Goal: Information Seeking & Learning: Learn about a topic

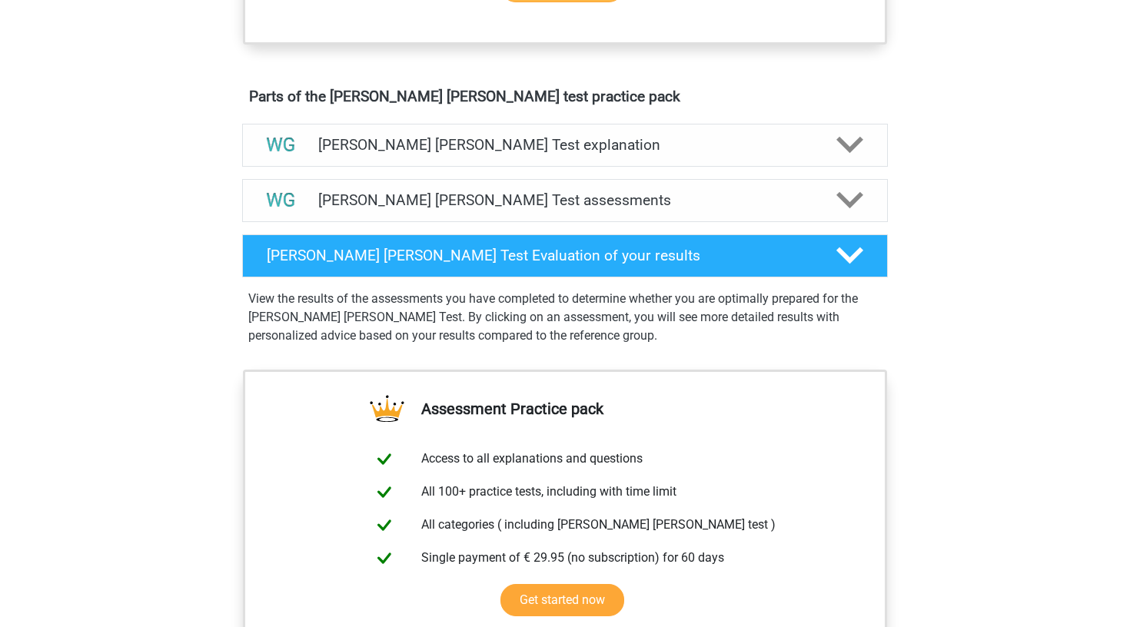
scroll to position [879, 0]
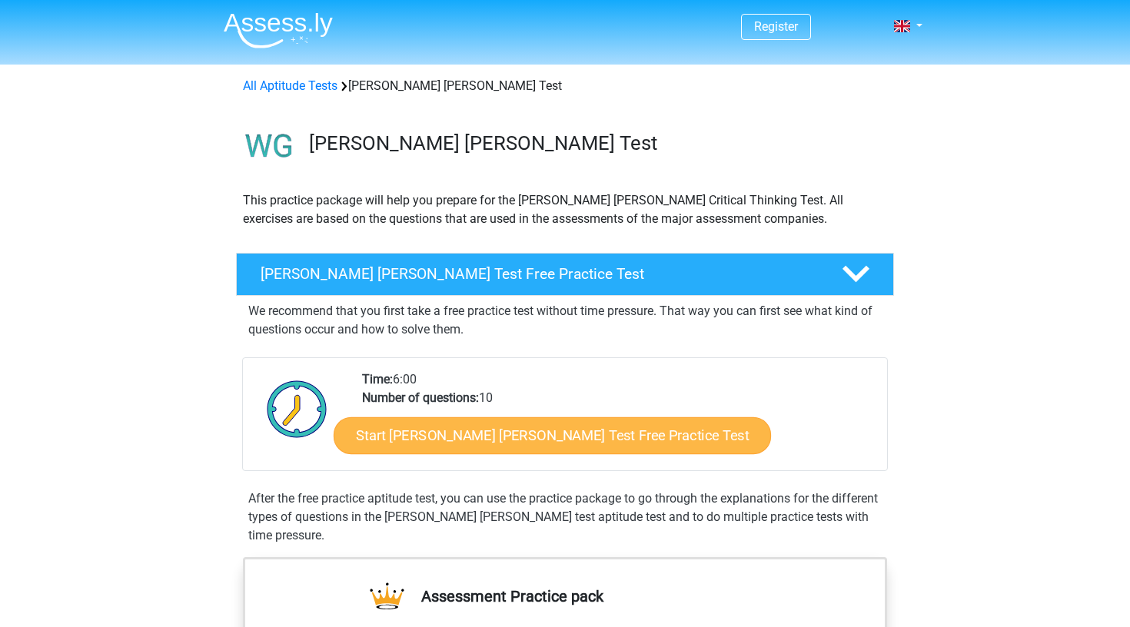
click at [409, 430] on link "Start Watson Glaser Test Free Practice Test" at bounding box center [552, 435] width 437 height 37
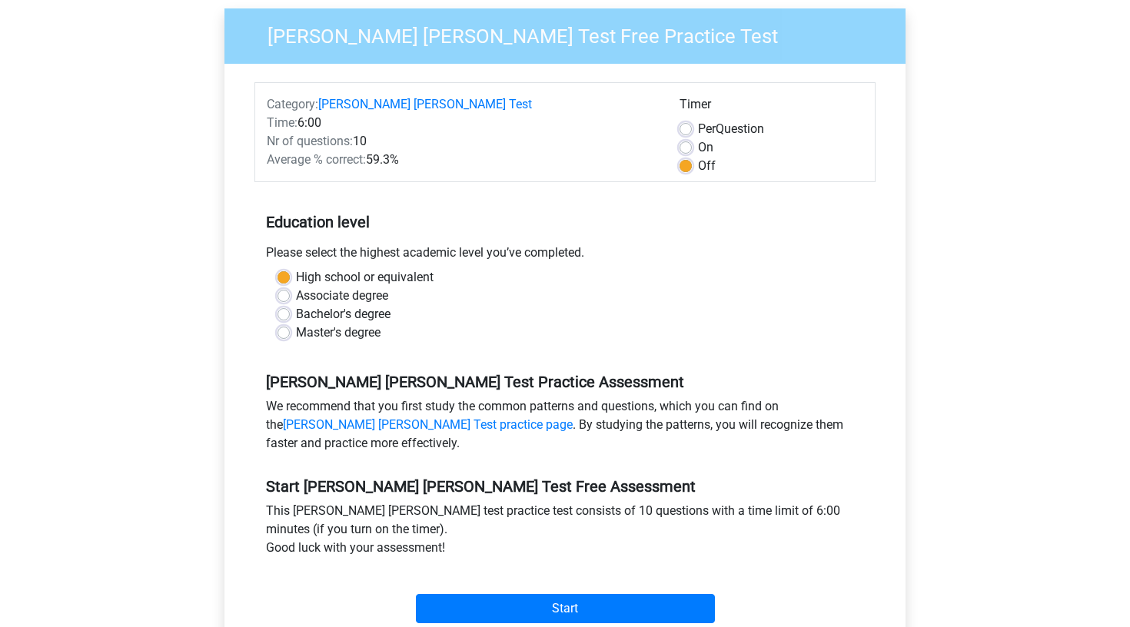
scroll to position [138, 0]
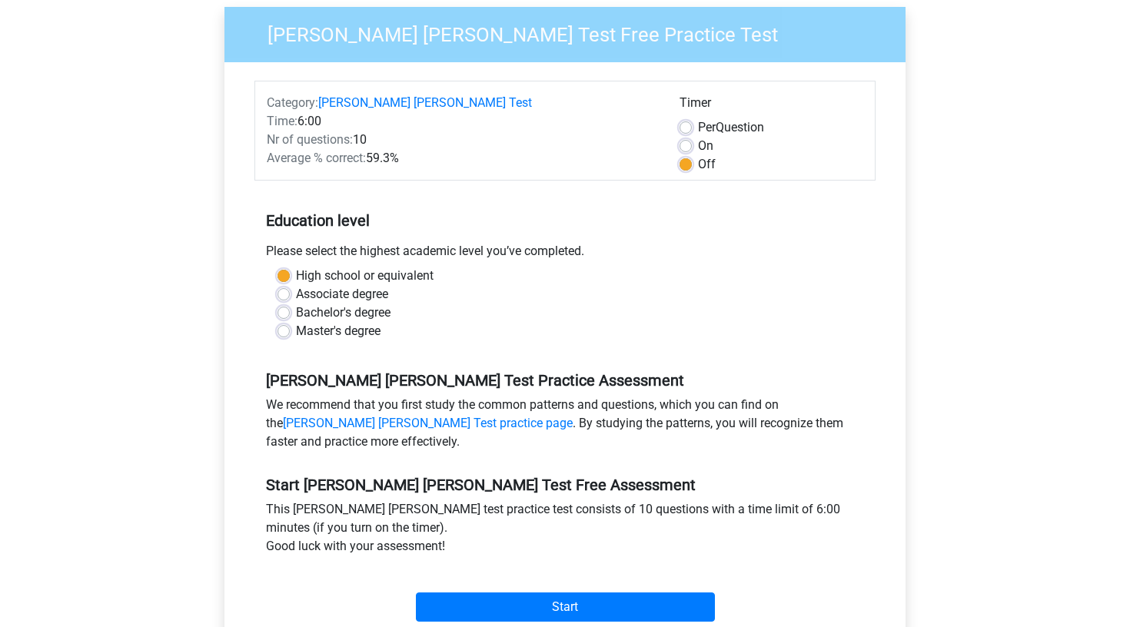
click at [464, 573] on div "Start" at bounding box center [564, 595] width 621 height 54
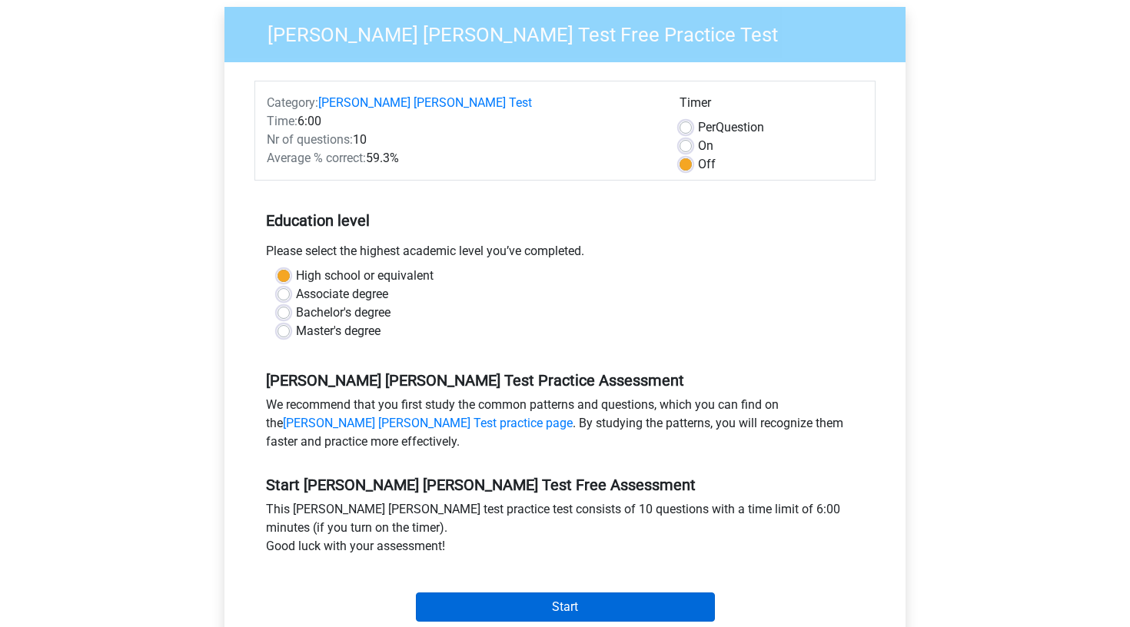
click at [467, 593] on input "Start" at bounding box center [565, 607] width 299 height 29
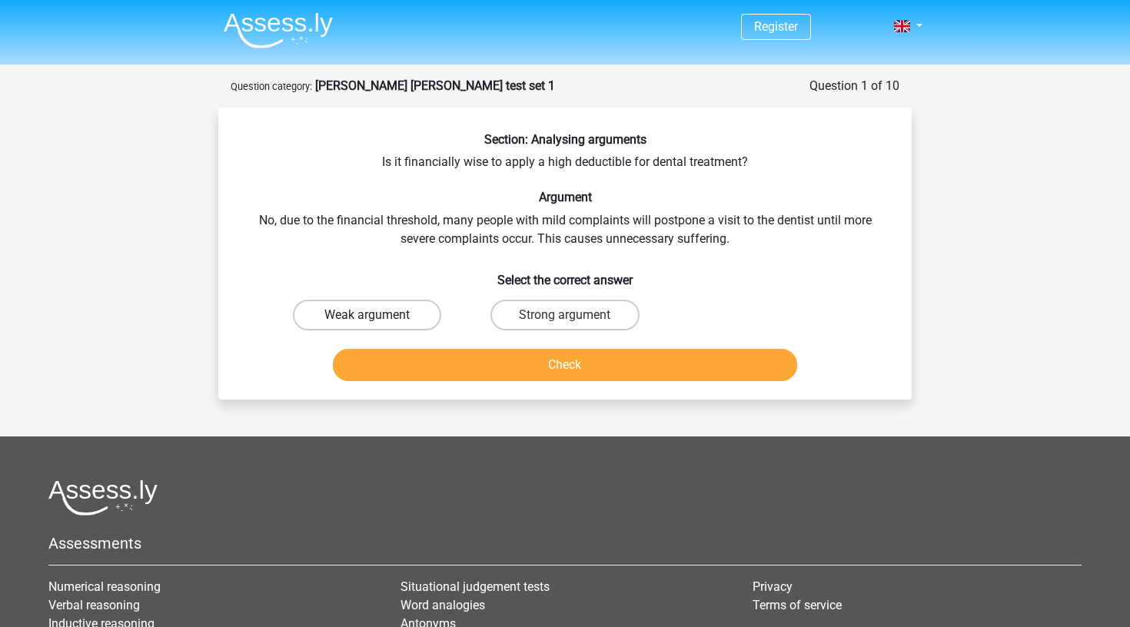
click at [410, 320] on label "Weak argument" at bounding box center [367, 315] width 148 height 31
click at [378, 320] on input "Weak argument" at bounding box center [373, 320] width 10 height 10
radio input "true"
click at [511, 359] on button "Check" at bounding box center [565, 365] width 465 height 32
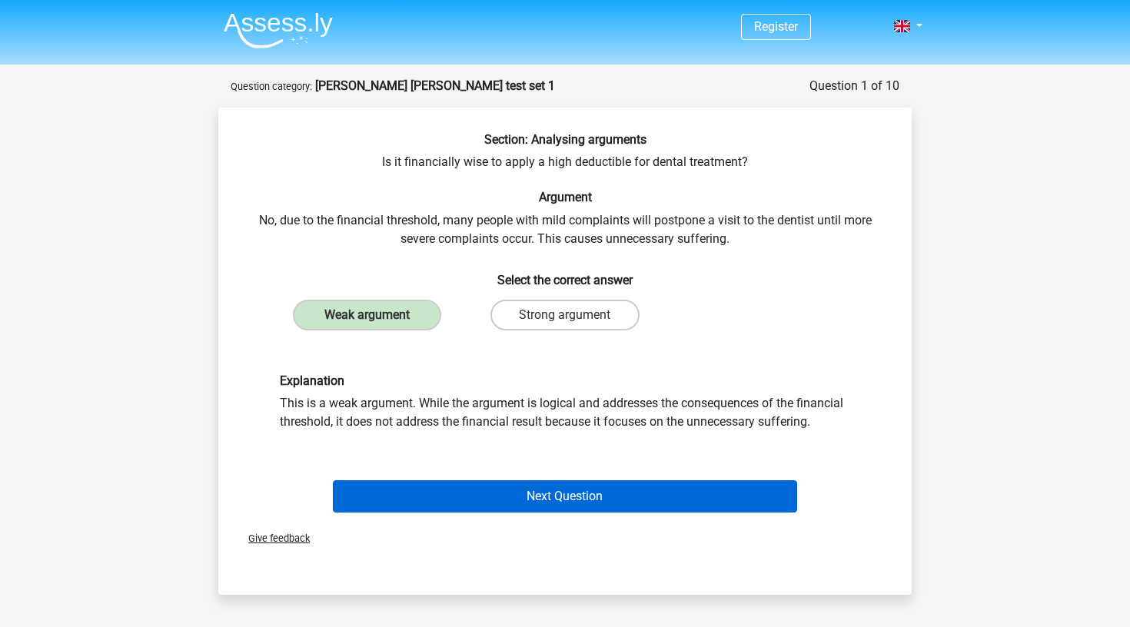
click at [583, 492] on button "Next Question" at bounding box center [565, 497] width 465 height 32
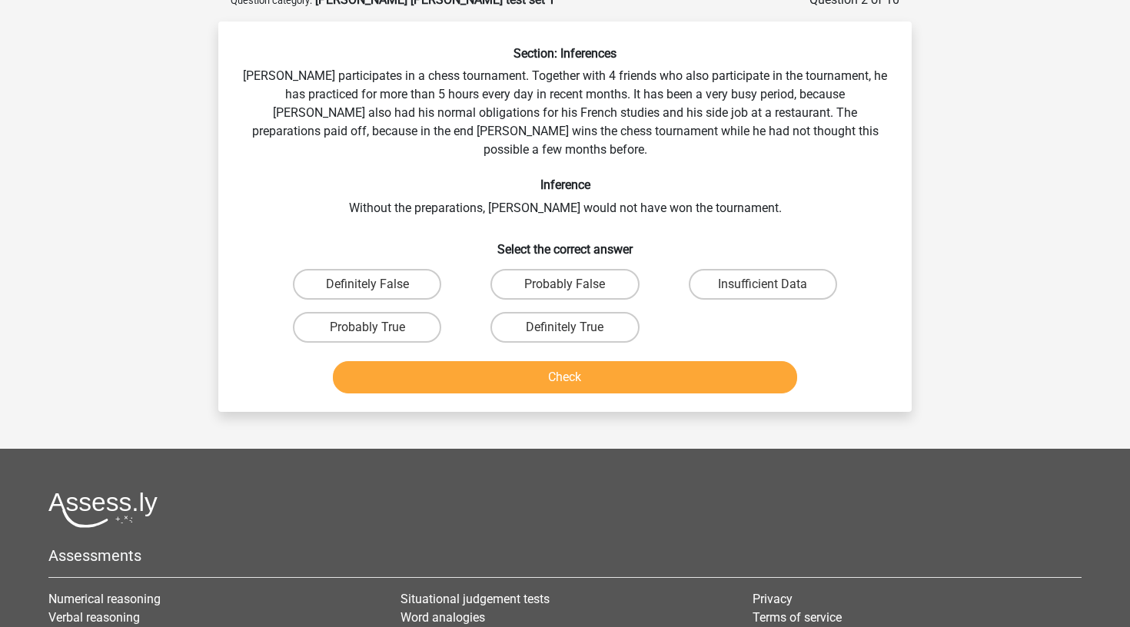
scroll to position [87, 0]
click at [617, 314] on label "Definitely True" at bounding box center [565, 326] width 148 height 31
click at [575, 327] on input "Definitely True" at bounding box center [570, 332] width 10 height 10
radio input "true"
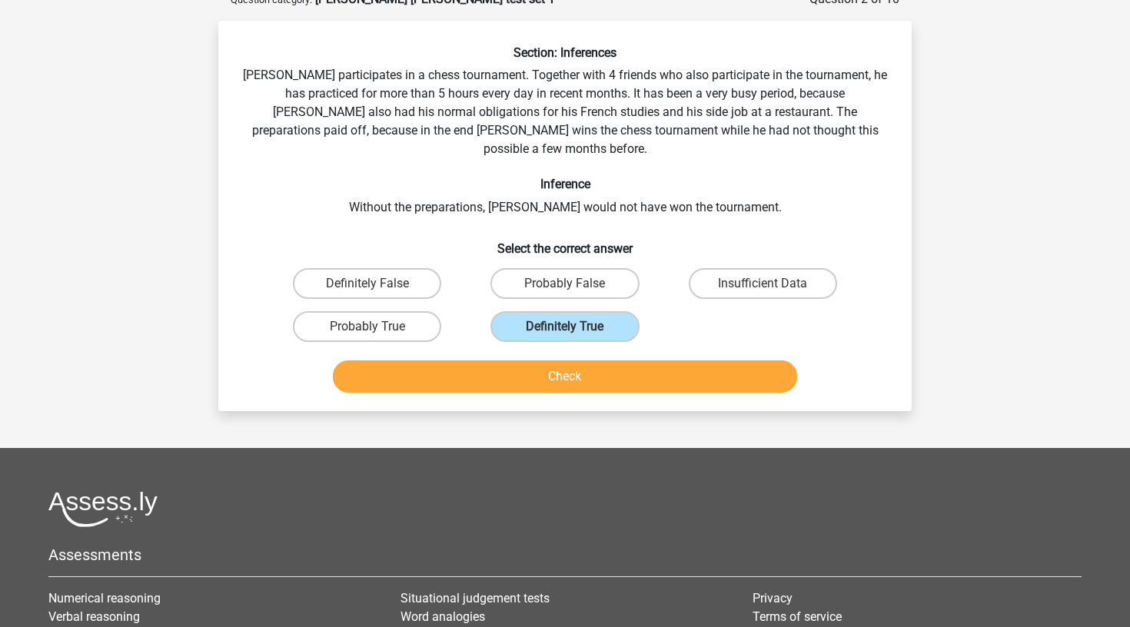
click at [610, 361] on button "Check" at bounding box center [565, 377] width 465 height 32
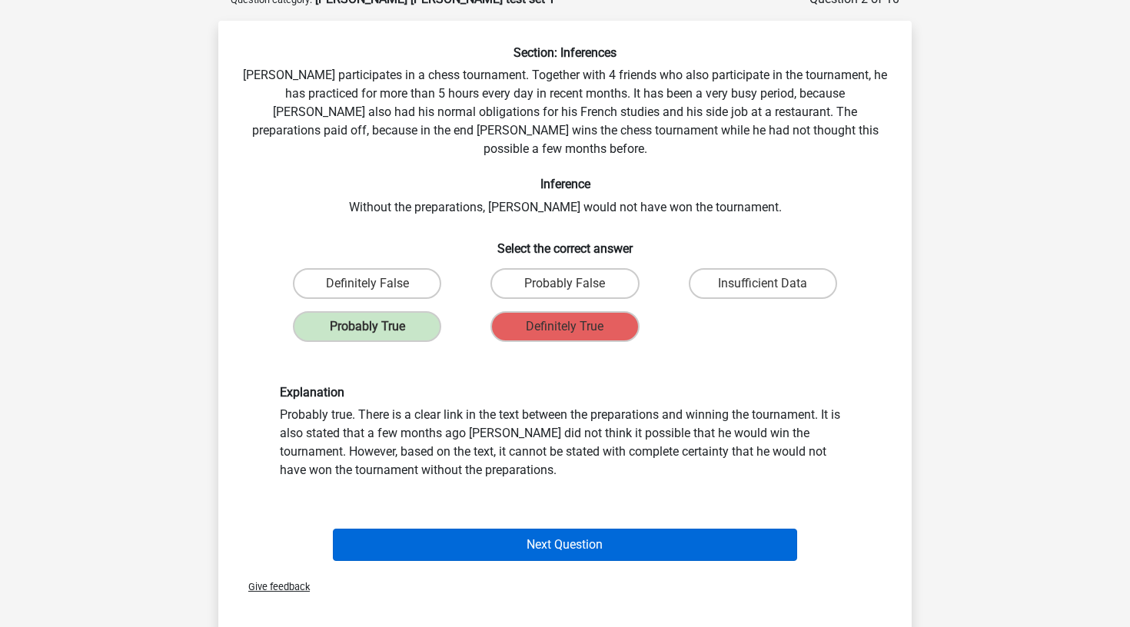
click at [668, 529] on button "Next Question" at bounding box center [565, 545] width 465 height 32
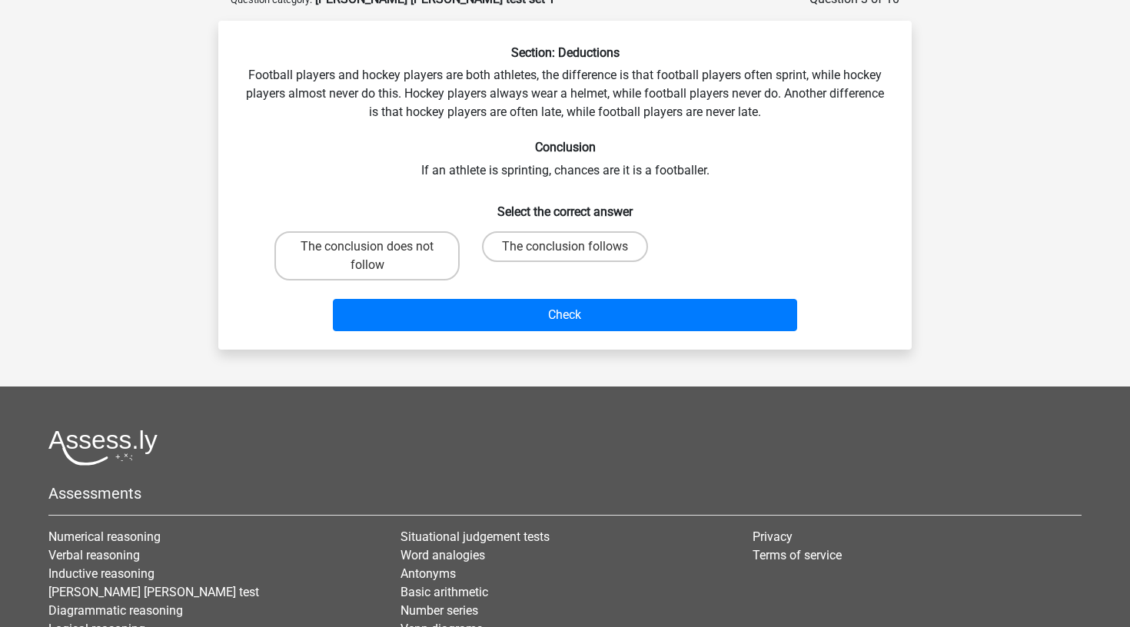
scroll to position [77, 0]
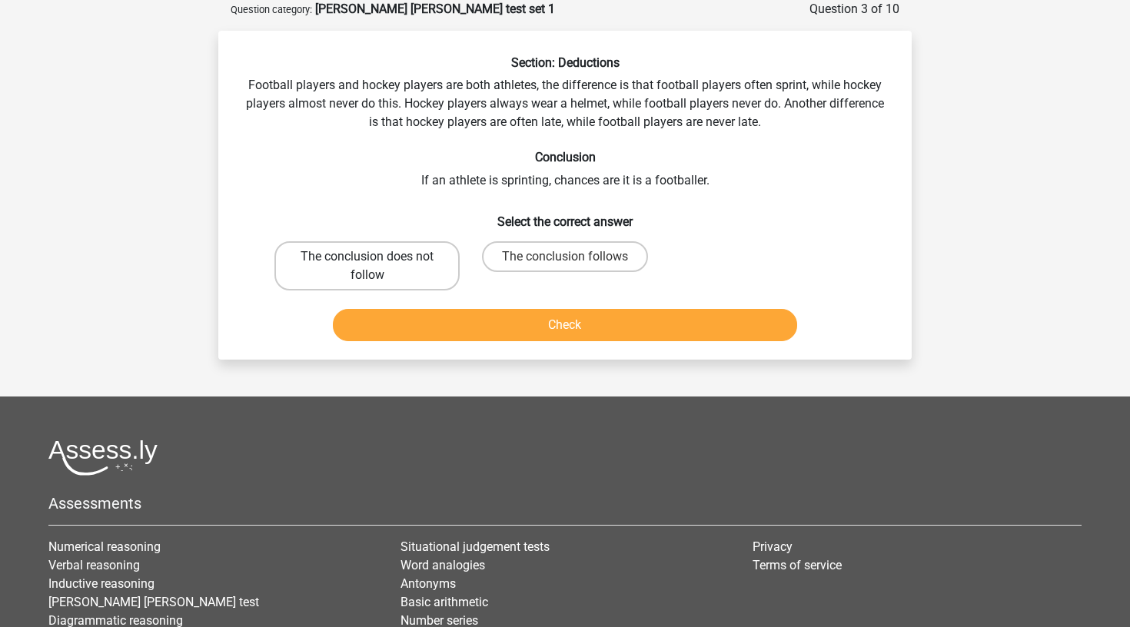
click at [386, 248] on label "The conclusion does not follow" at bounding box center [366, 265] width 185 height 49
click at [378, 257] on input "The conclusion does not follow" at bounding box center [373, 262] width 10 height 10
radio input "true"
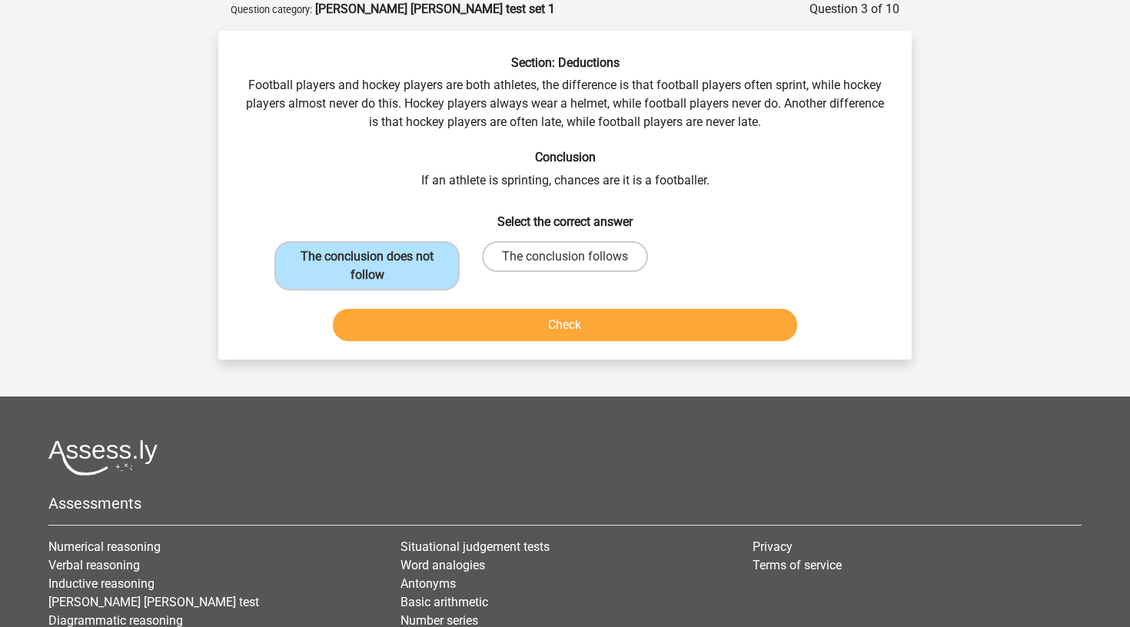
click at [492, 326] on button "Check" at bounding box center [565, 325] width 465 height 32
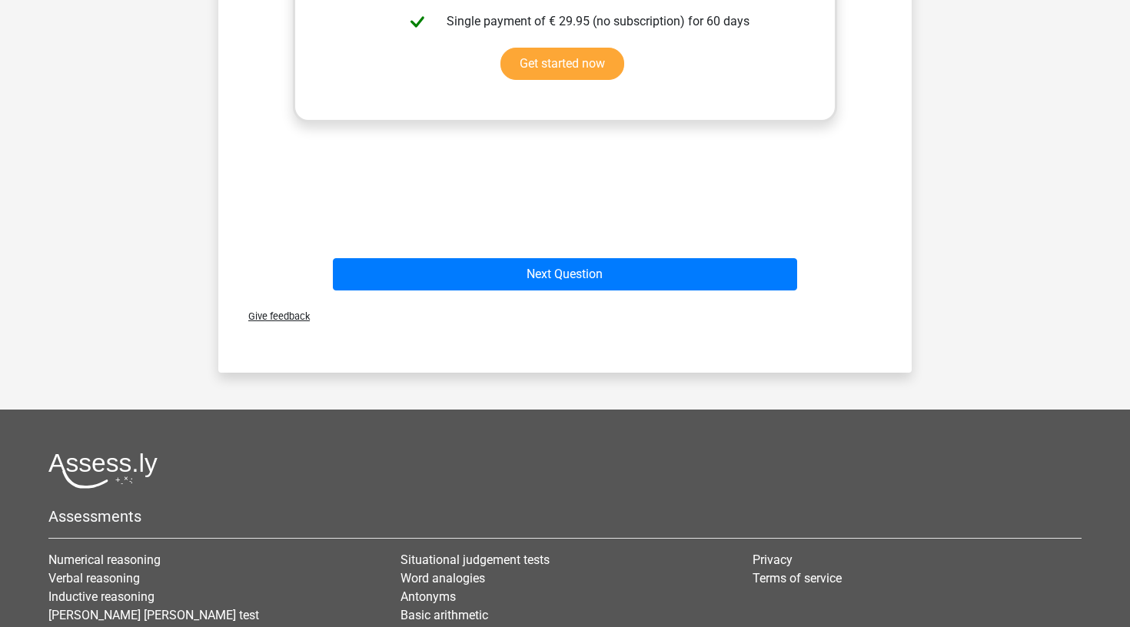
scroll to position [585, 0]
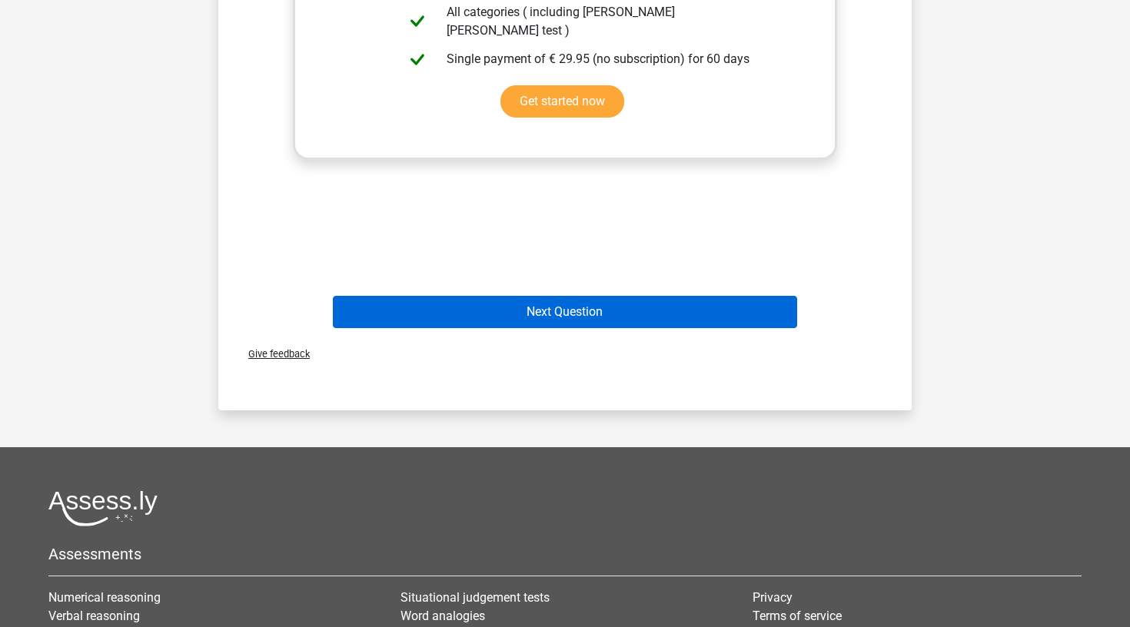
click at [642, 308] on button "Next Question" at bounding box center [565, 312] width 465 height 32
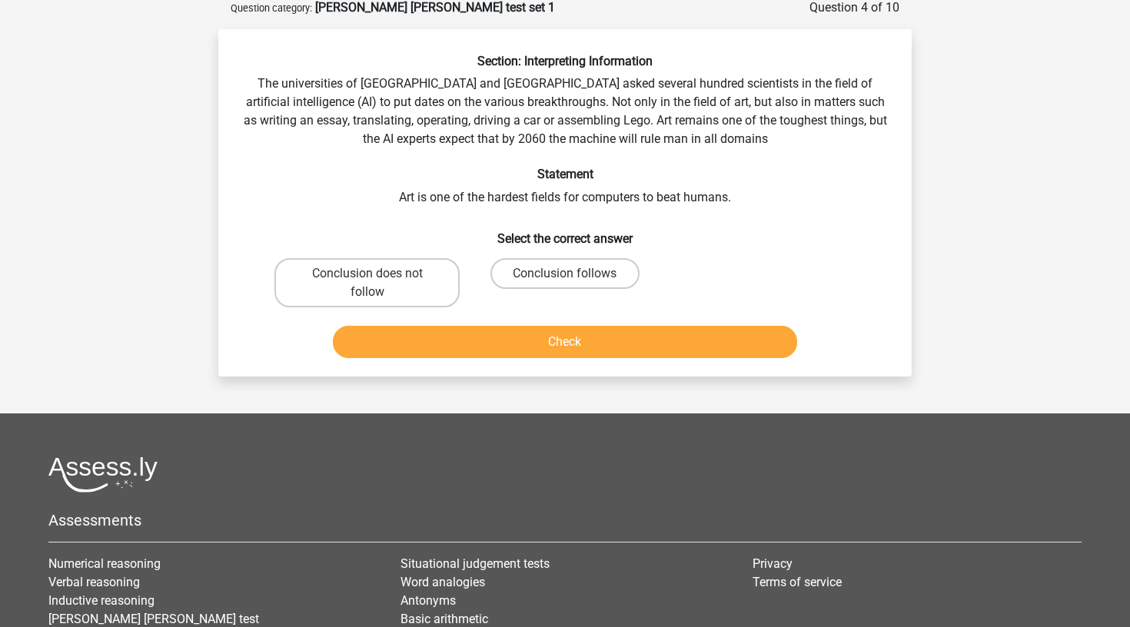
scroll to position [77, 0]
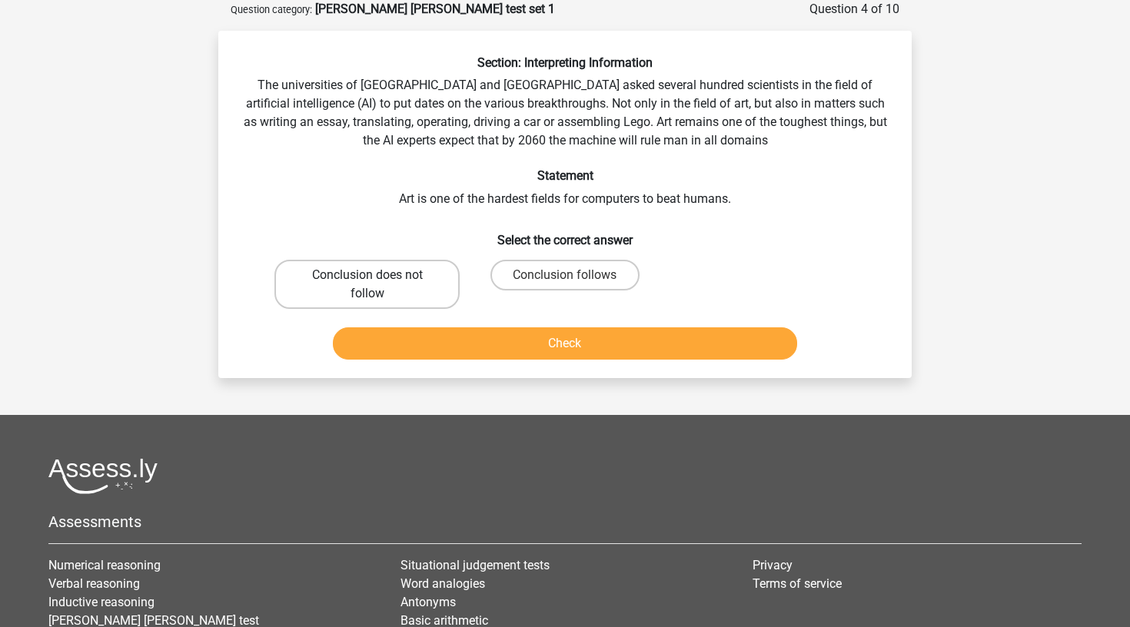
click at [420, 292] on label "Conclusion does not follow" at bounding box center [366, 284] width 185 height 49
click at [378, 285] on input "Conclusion does not follow" at bounding box center [373, 280] width 10 height 10
radio input "true"
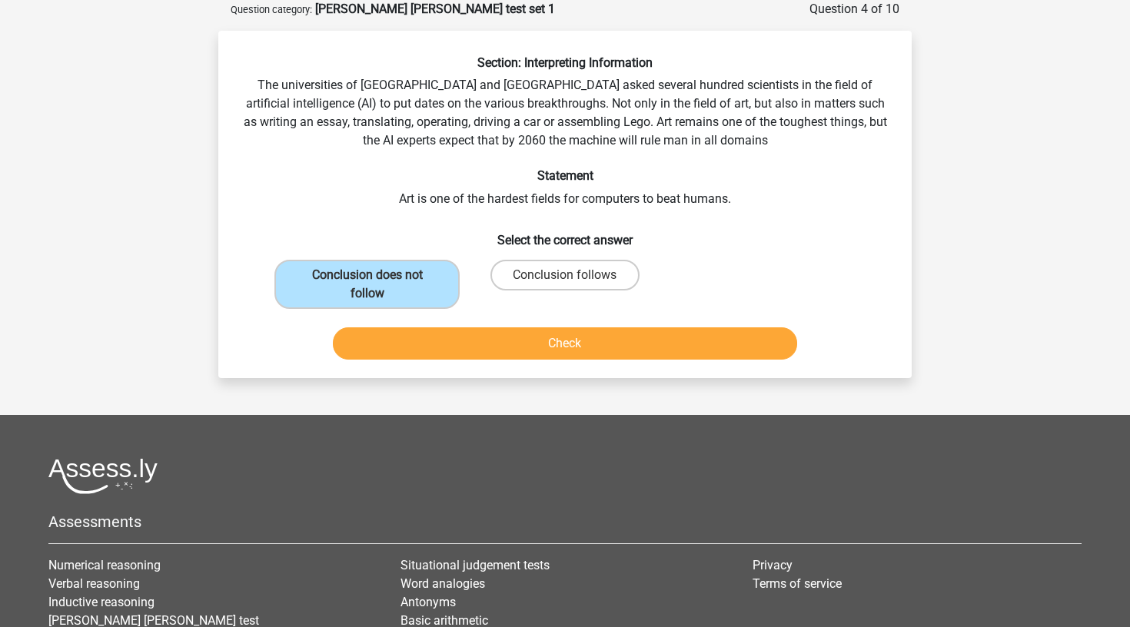
click at [490, 335] on button "Check" at bounding box center [565, 344] width 465 height 32
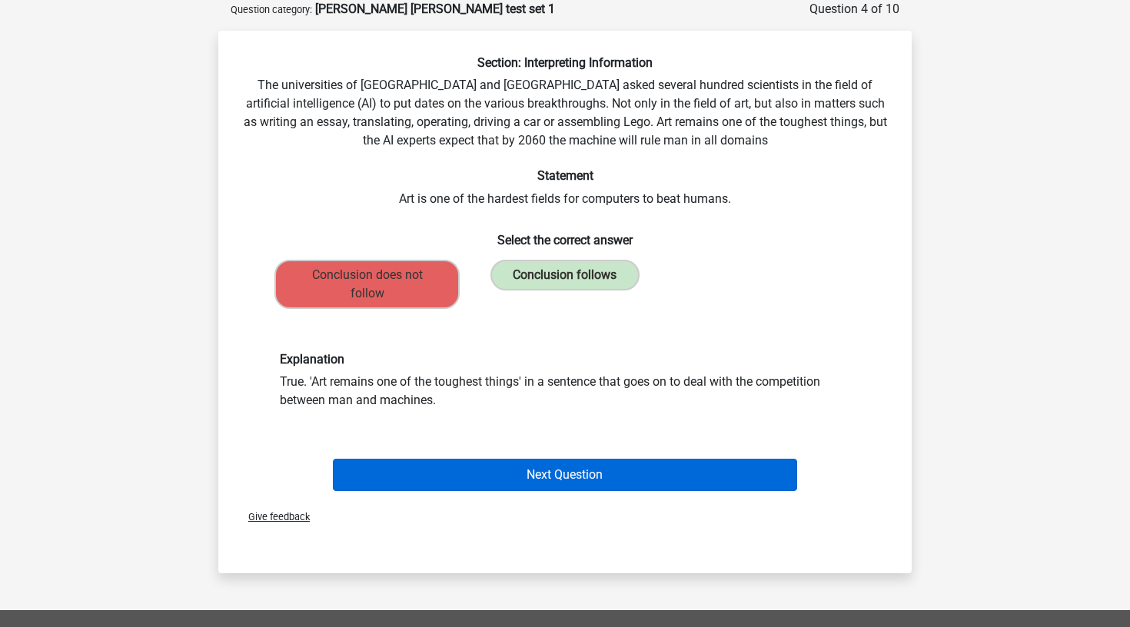
click at [633, 472] on button "Next Question" at bounding box center [565, 475] width 465 height 32
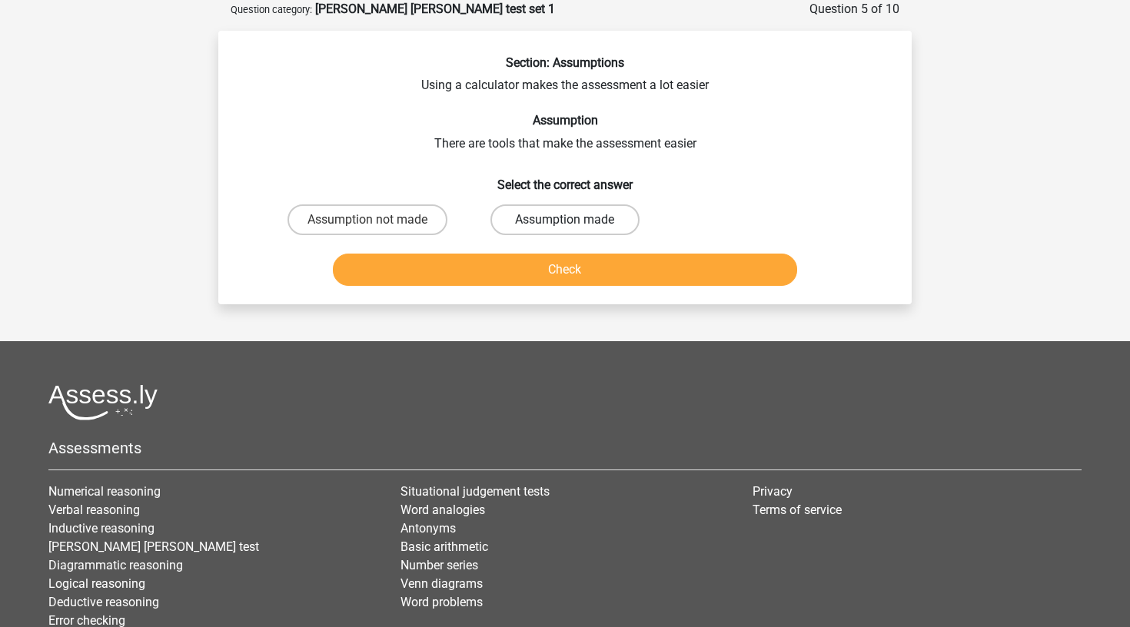
click at [566, 217] on label "Assumption made" at bounding box center [565, 220] width 148 height 31
click at [566, 220] on input "Assumption made" at bounding box center [570, 225] width 10 height 10
radio input "true"
click at [570, 281] on button "Check" at bounding box center [565, 270] width 465 height 32
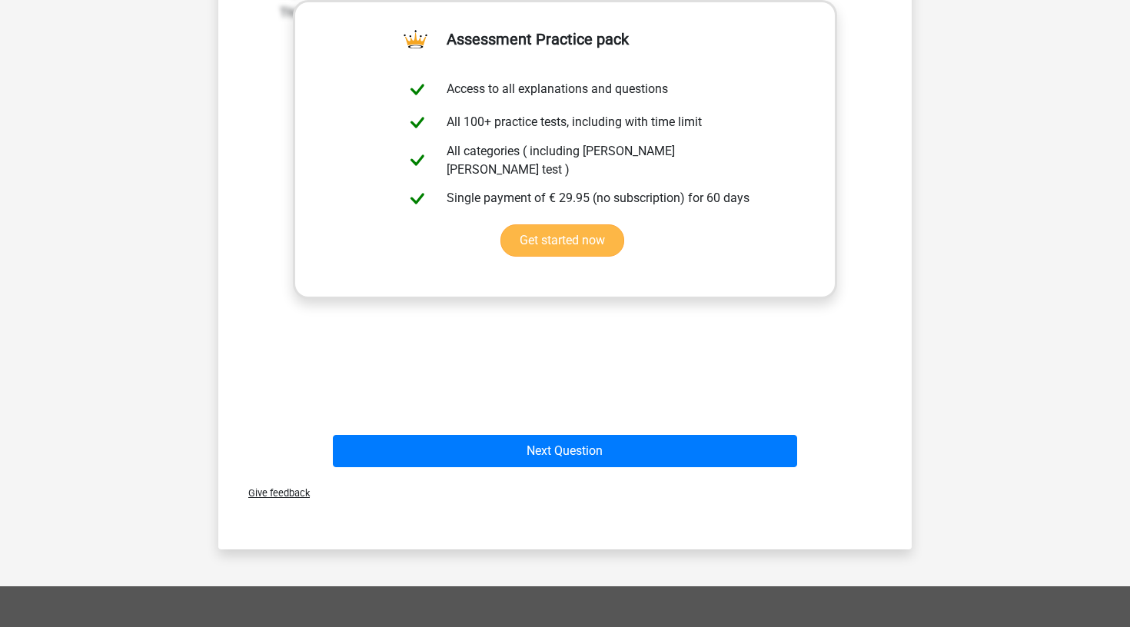
scroll to position [419, 0]
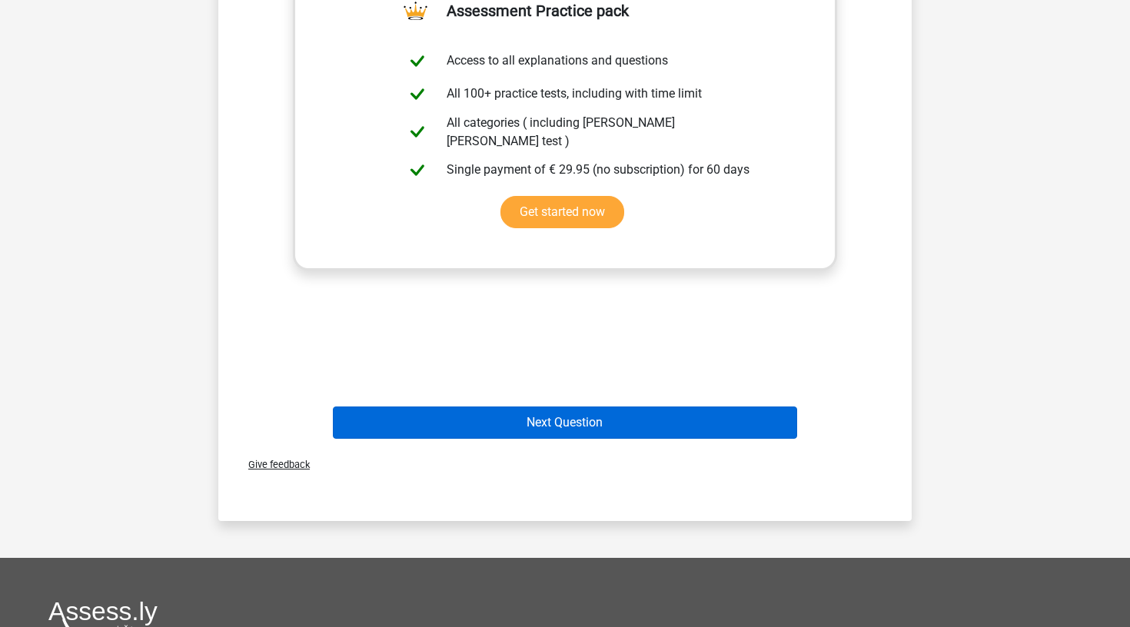
click at [621, 418] on button "Next Question" at bounding box center [565, 423] width 465 height 32
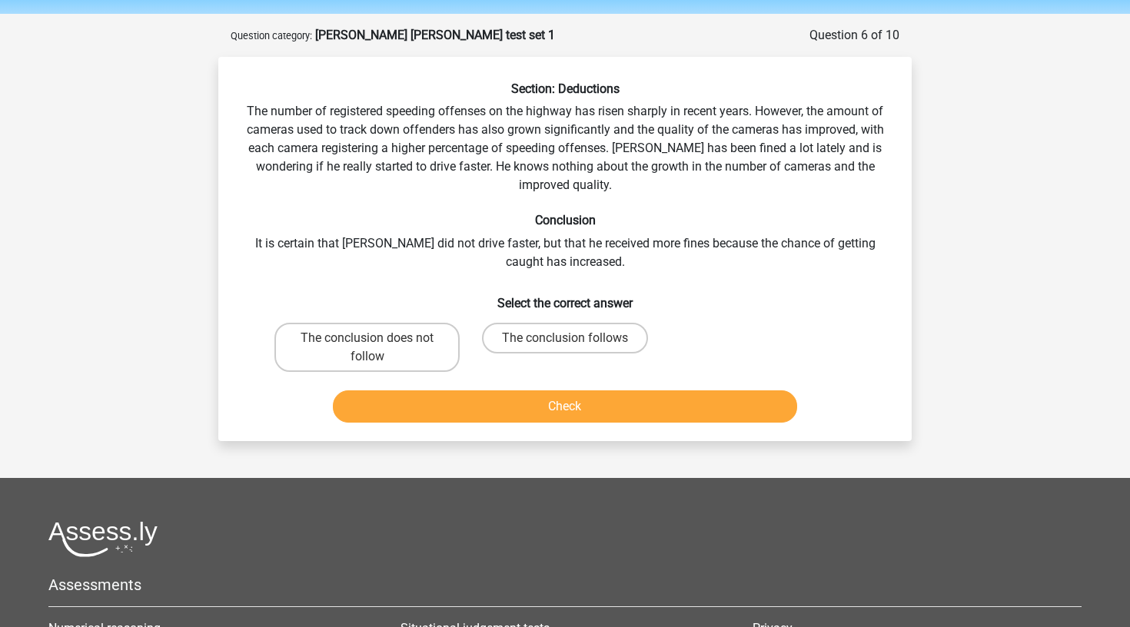
scroll to position [42, 0]
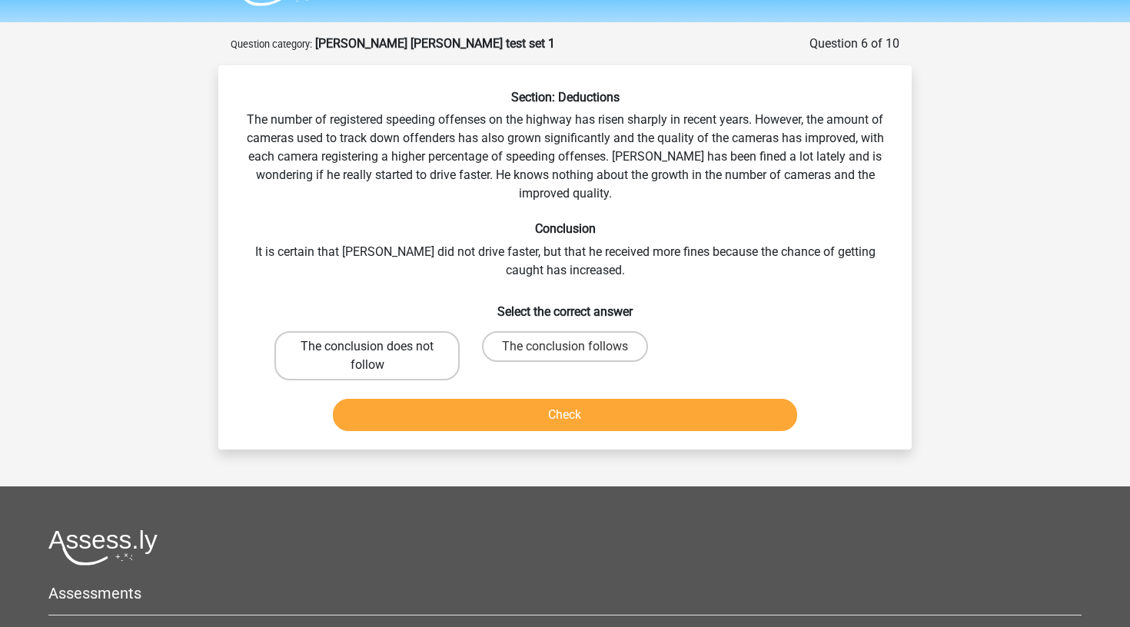
click at [417, 364] on label "The conclusion does not follow" at bounding box center [366, 355] width 185 height 49
click at [378, 357] on input "The conclusion does not follow" at bounding box center [373, 352] width 10 height 10
radio input "true"
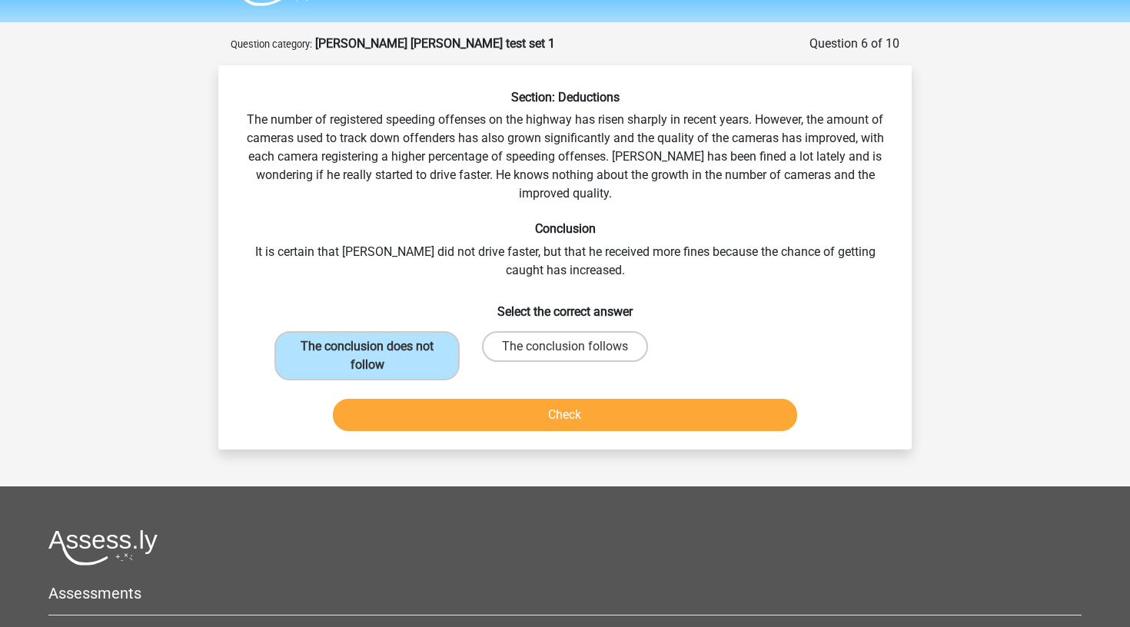
click at [484, 403] on button "Check" at bounding box center [565, 415] width 465 height 32
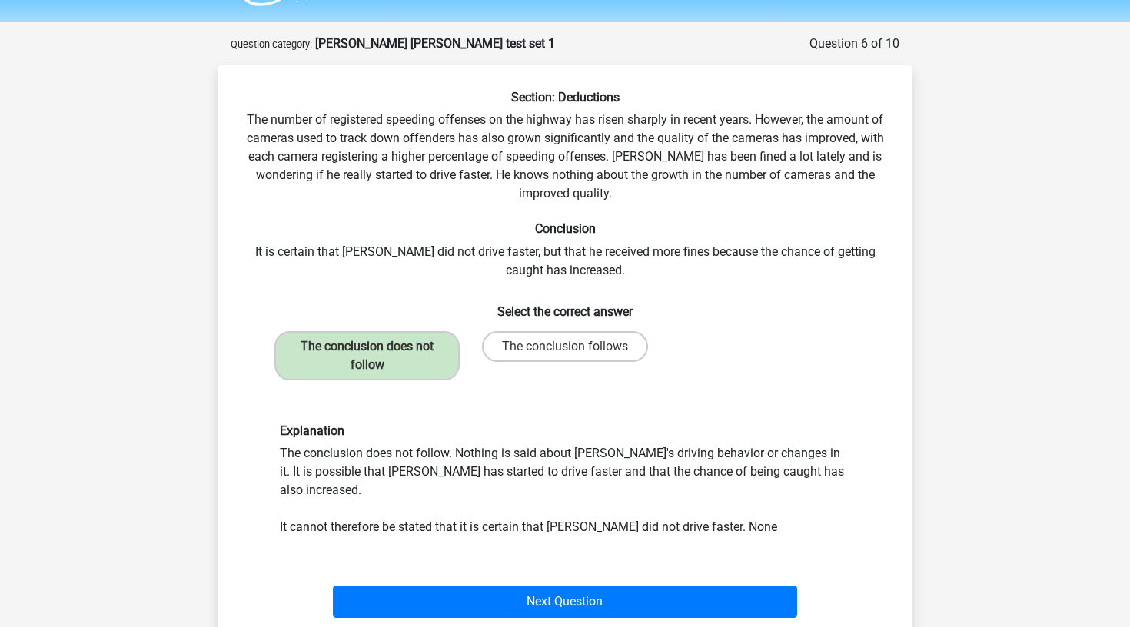
click at [596, 602] on div "Next Question" at bounding box center [565, 605] width 594 height 38
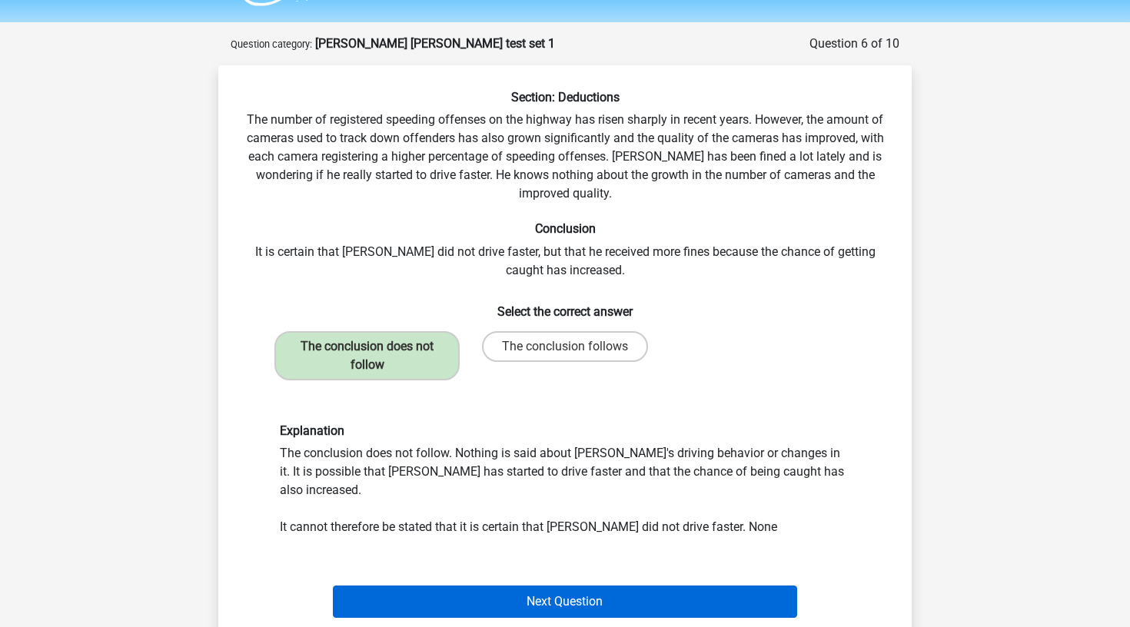
click at [587, 586] on button "Next Question" at bounding box center [565, 602] width 465 height 32
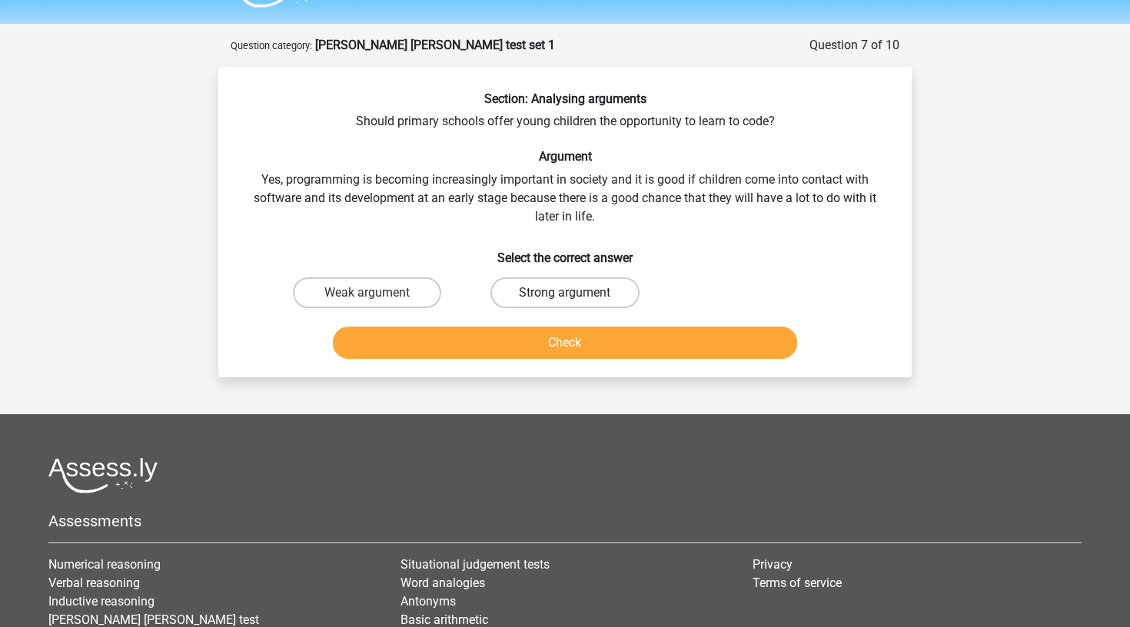
scroll to position [39, 0]
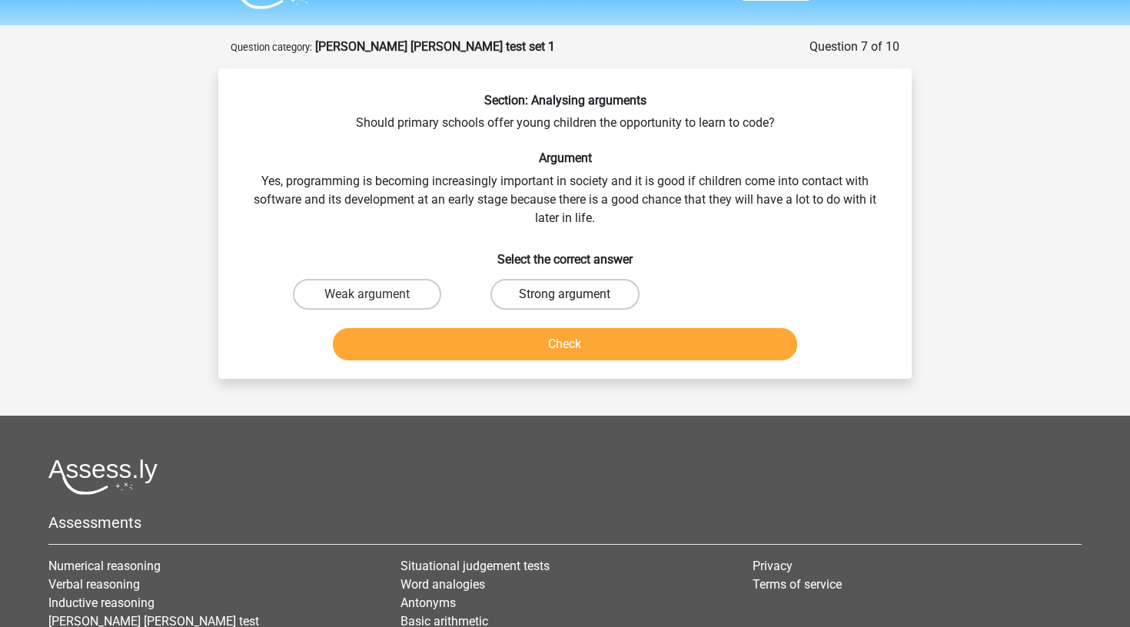
click at [554, 288] on label "Strong argument" at bounding box center [565, 294] width 148 height 31
click at [565, 294] on input "Strong argument" at bounding box center [570, 299] width 10 height 10
radio input "true"
click at [421, 294] on label "Weak argument" at bounding box center [367, 294] width 148 height 31
click at [378, 294] on input "Weak argument" at bounding box center [373, 299] width 10 height 10
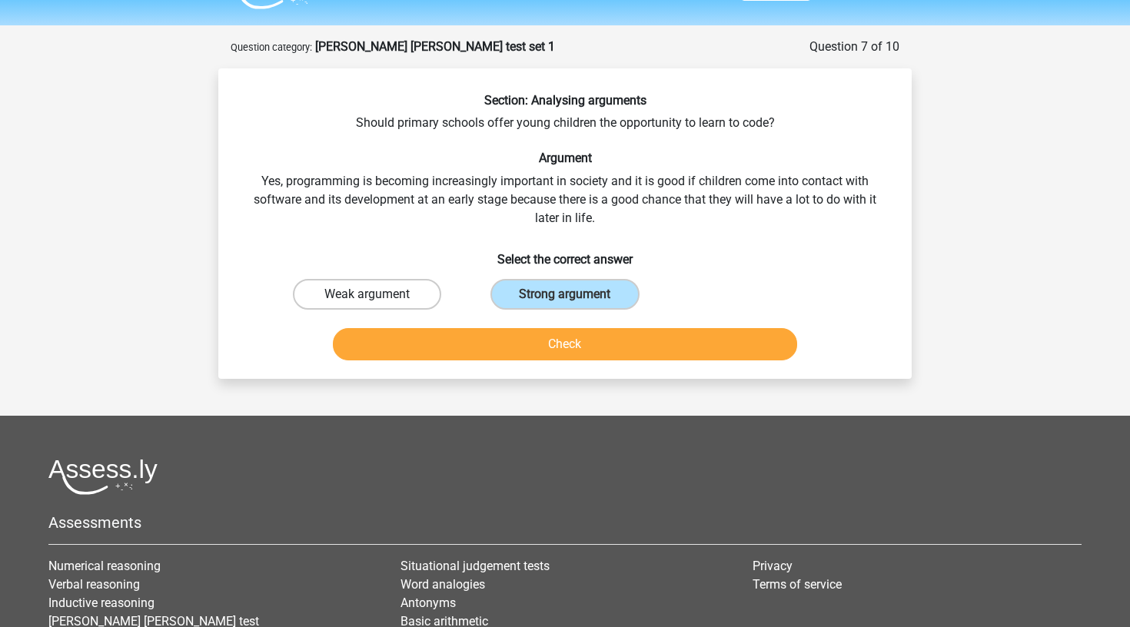
radio input "true"
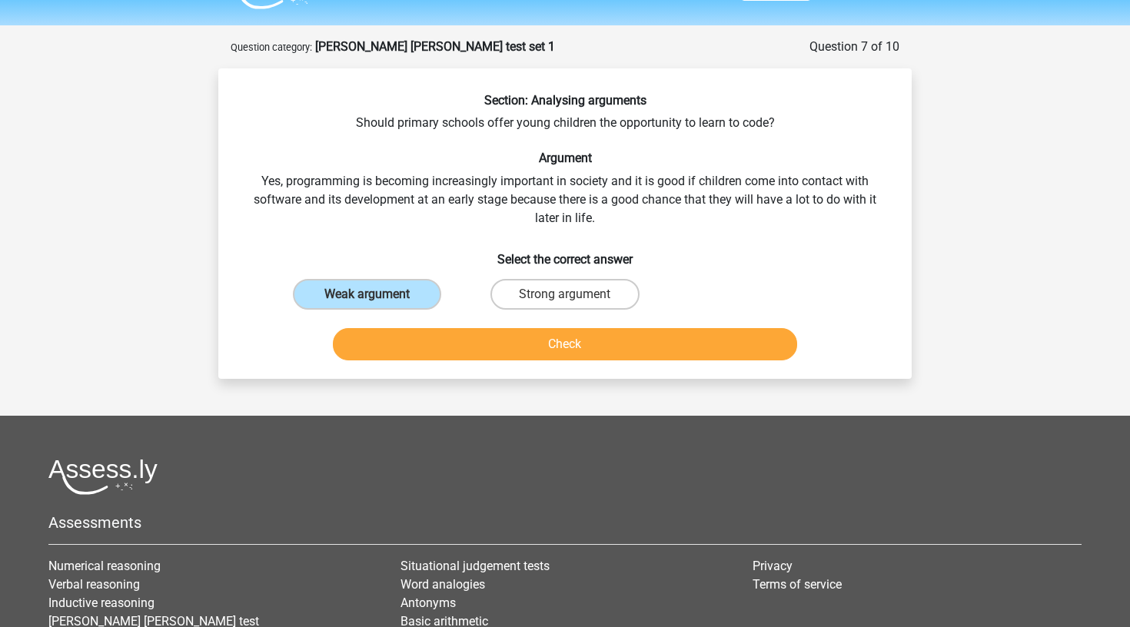
click at [447, 334] on button "Check" at bounding box center [565, 344] width 465 height 32
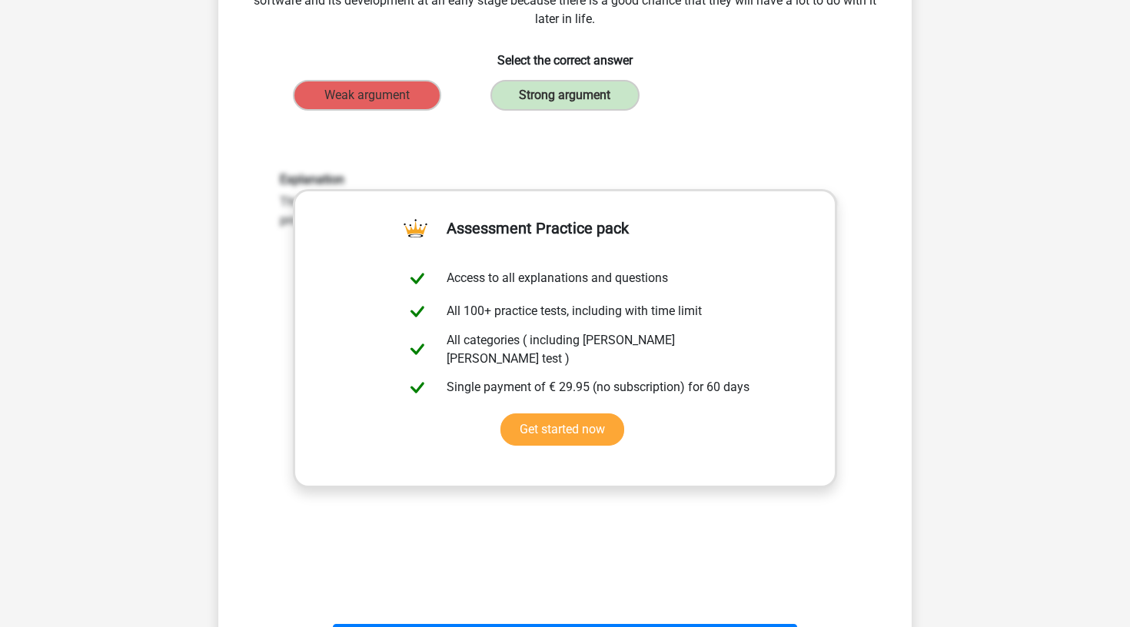
scroll to position [426, 0]
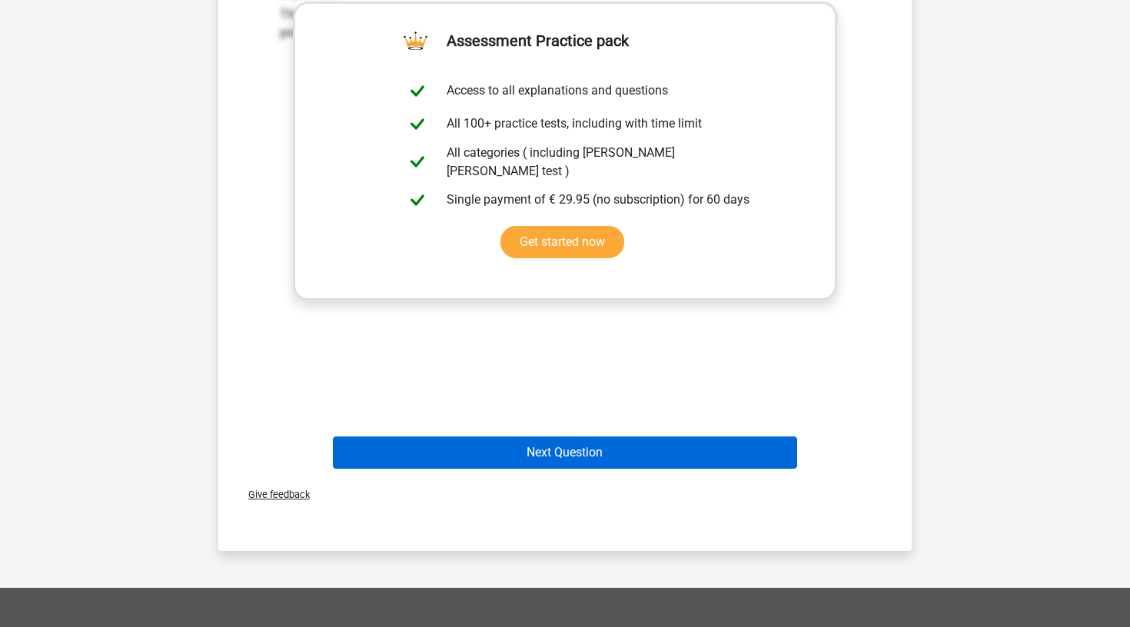
click at [504, 449] on button "Next Question" at bounding box center [565, 453] width 465 height 32
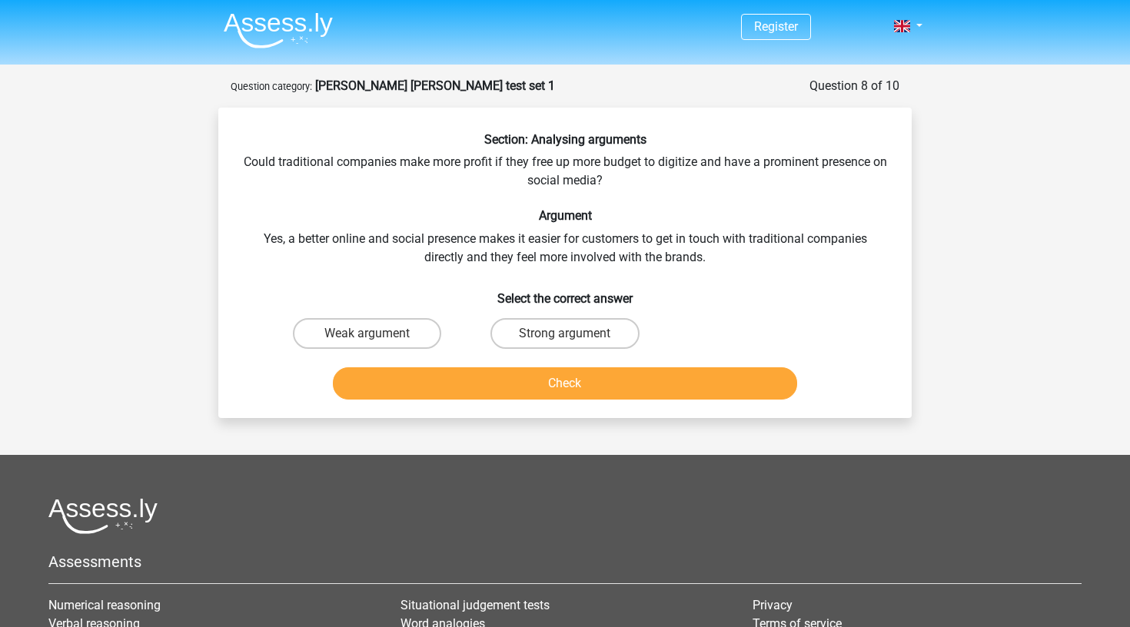
scroll to position [0, 0]
click at [549, 337] on label "Strong argument" at bounding box center [565, 333] width 148 height 31
click at [565, 337] on input "Strong argument" at bounding box center [570, 339] width 10 height 10
radio input "true"
click at [568, 376] on button "Check" at bounding box center [565, 384] width 465 height 32
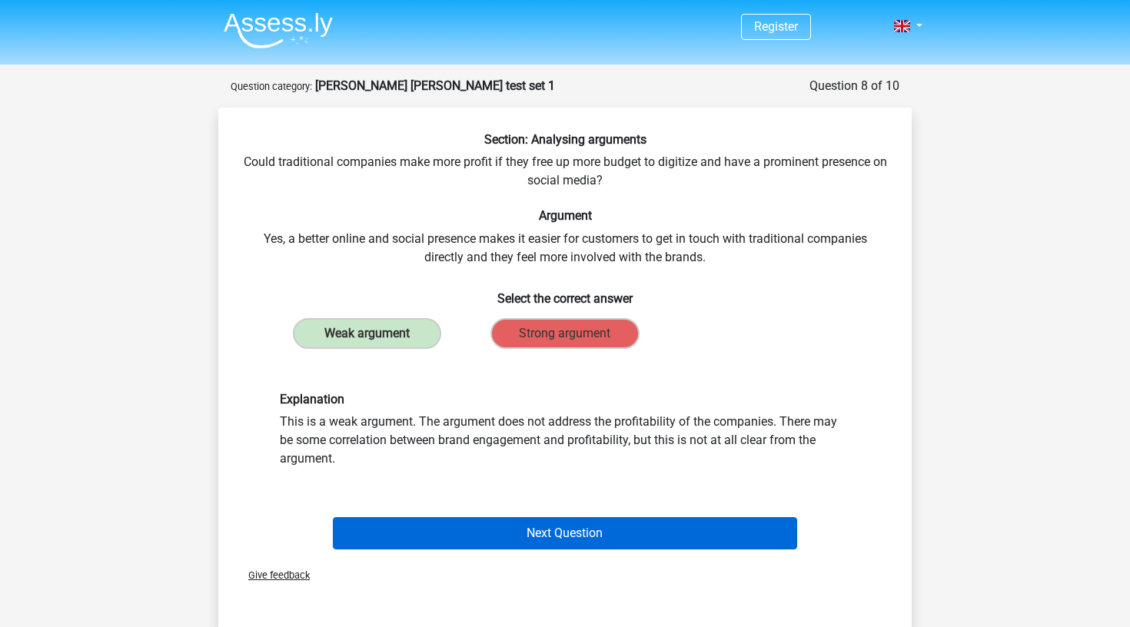
click at [582, 529] on button "Next Question" at bounding box center [565, 533] width 465 height 32
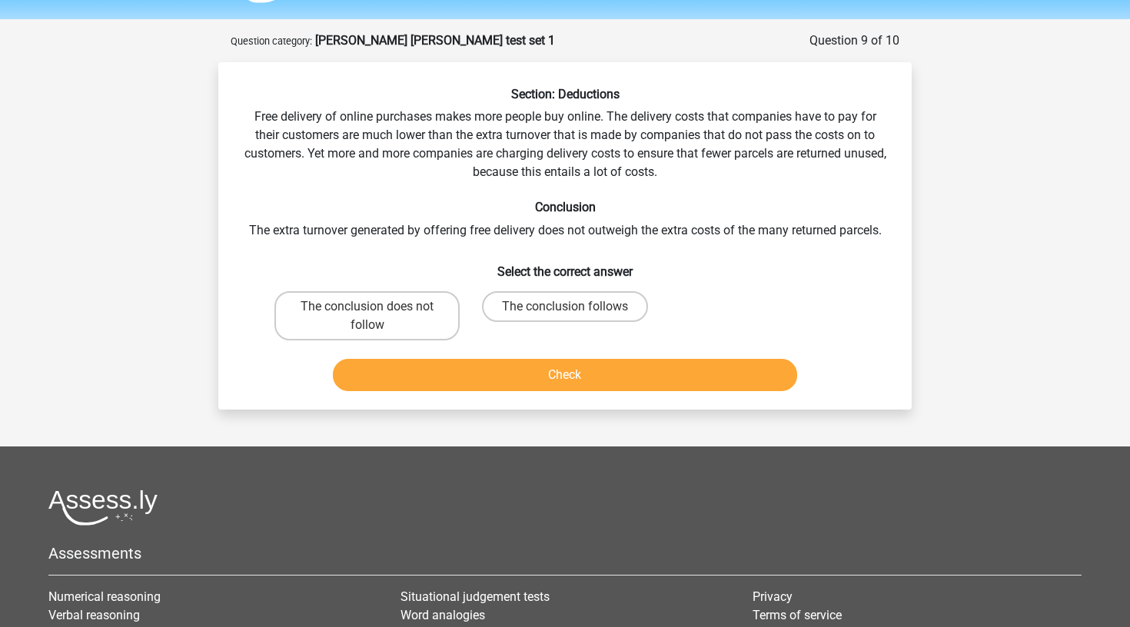
scroll to position [43, 0]
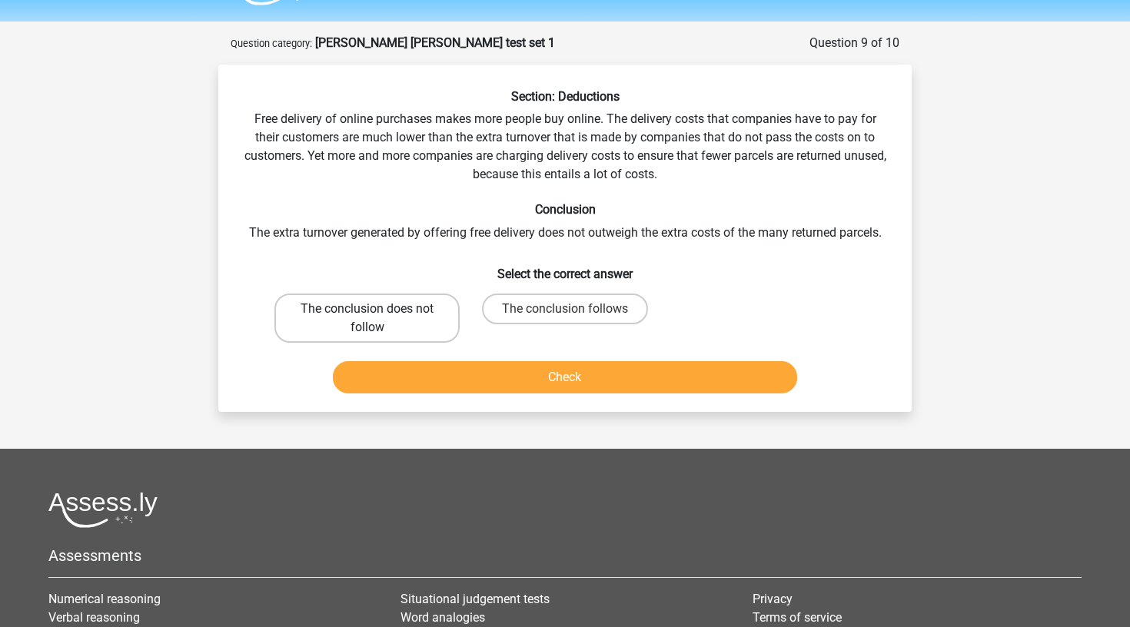
click at [434, 304] on label "The conclusion does not follow" at bounding box center [366, 318] width 185 height 49
click at [378, 309] on input "The conclusion does not follow" at bounding box center [373, 314] width 10 height 10
radio input "true"
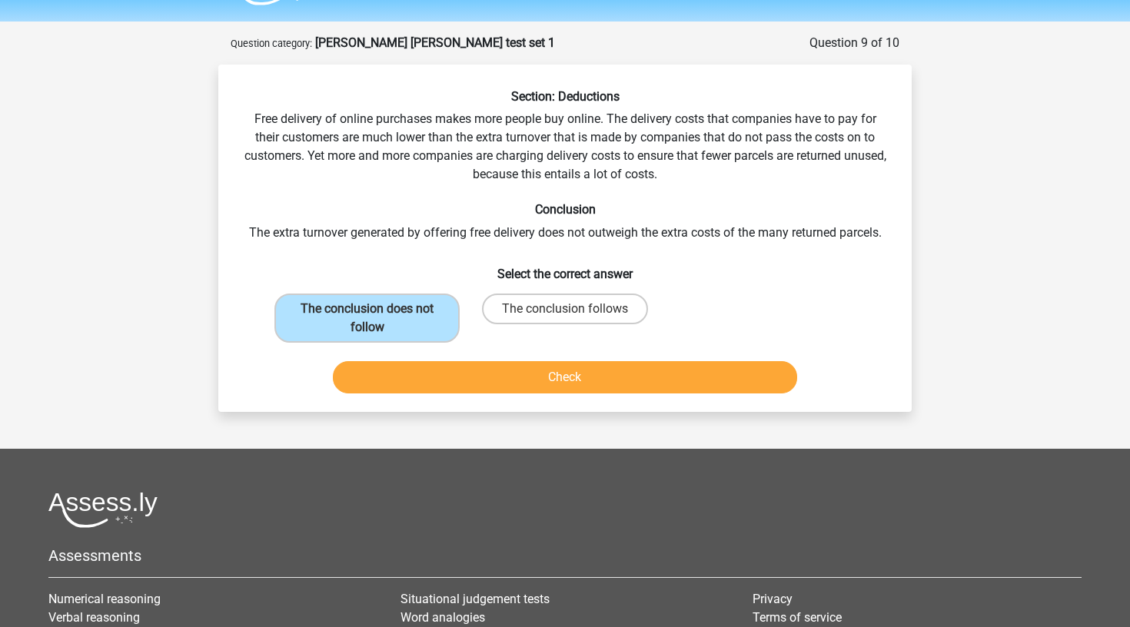
click at [477, 349] on div "Check" at bounding box center [565, 374] width 644 height 51
click at [486, 368] on button "Check" at bounding box center [565, 377] width 465 height 32
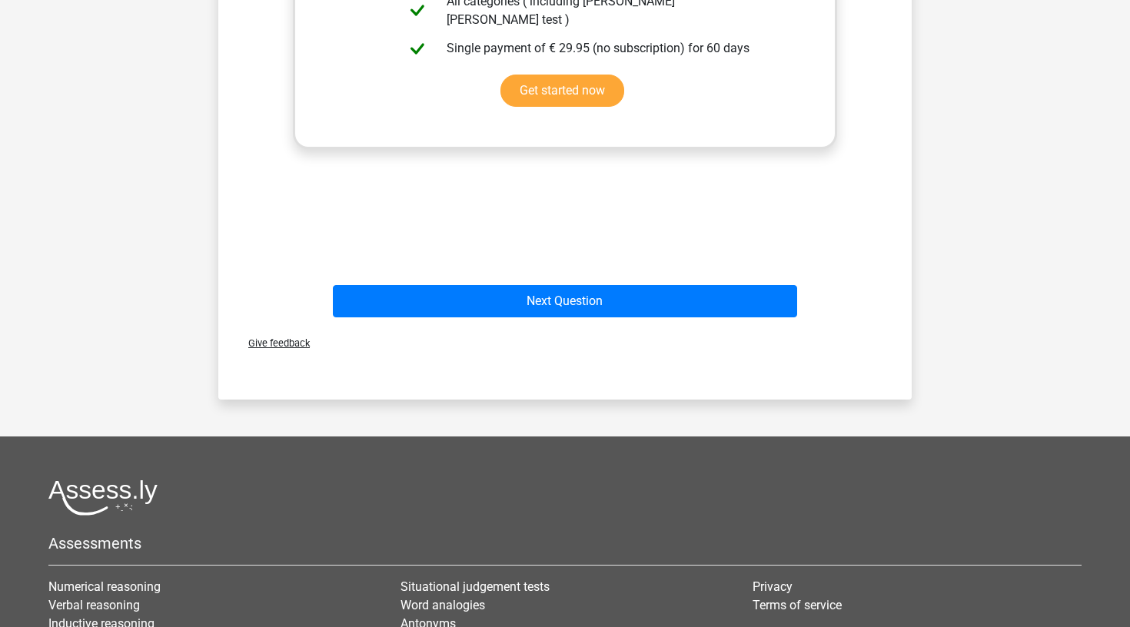
scroll to position [771, 0]
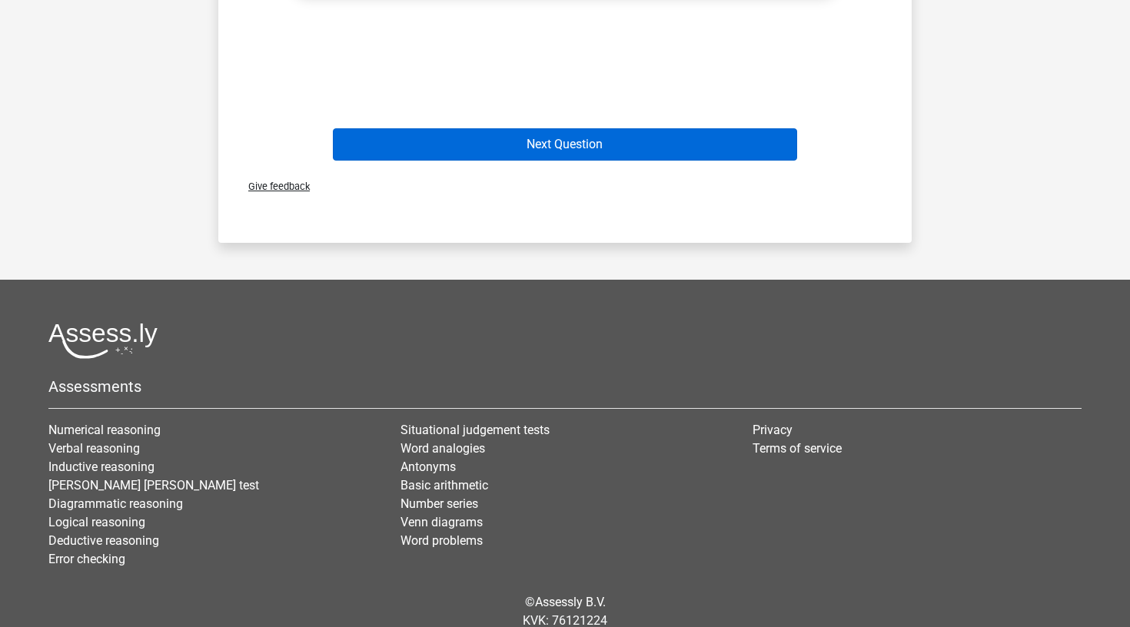
click at [559, 142] on button "Next Question" at bounding box center [565, 144] width 465 height 32
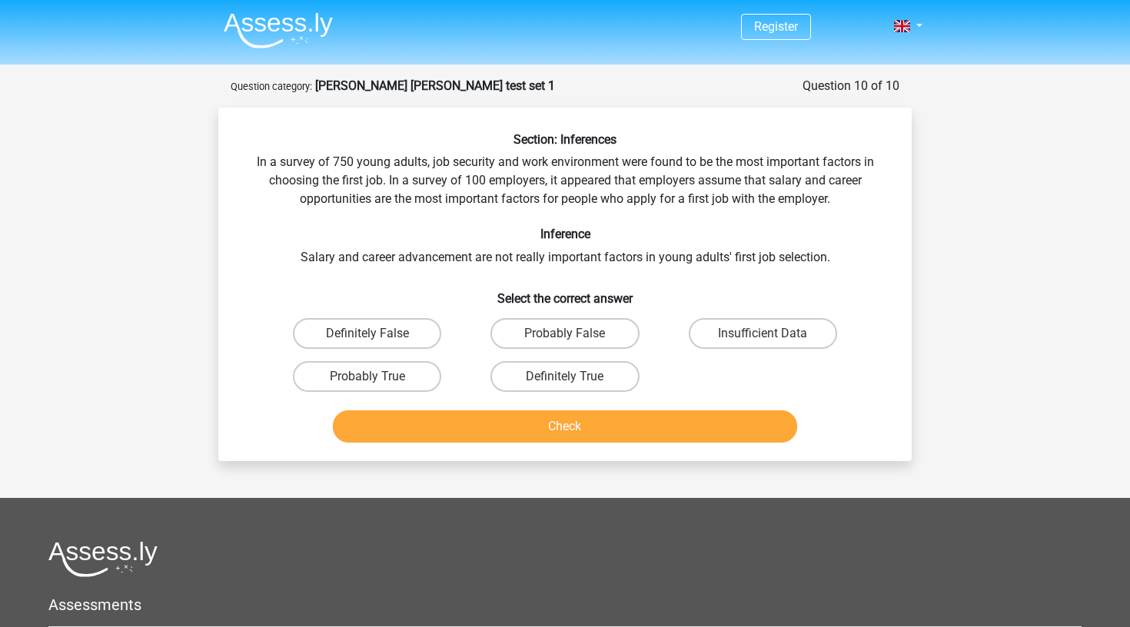
scroll to position [0, 0]
click at [605, 342] on label "Probably False" at bounding box center [565, 333] width 148 height 31
click at [575, 342] on input "Probably False" at bounding box center [570, 339] width 10 height 10
radio input "true"
click at [622, 420] on button "Check" at bounding box center [565, 427] width 465 height 32
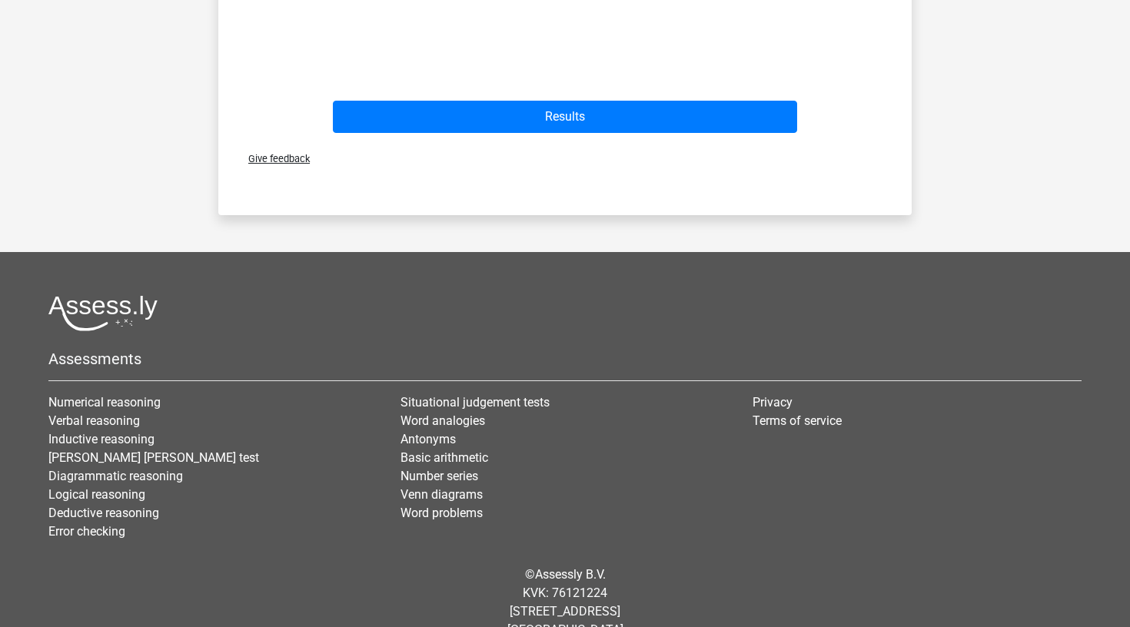
scroll to position [835, 0]
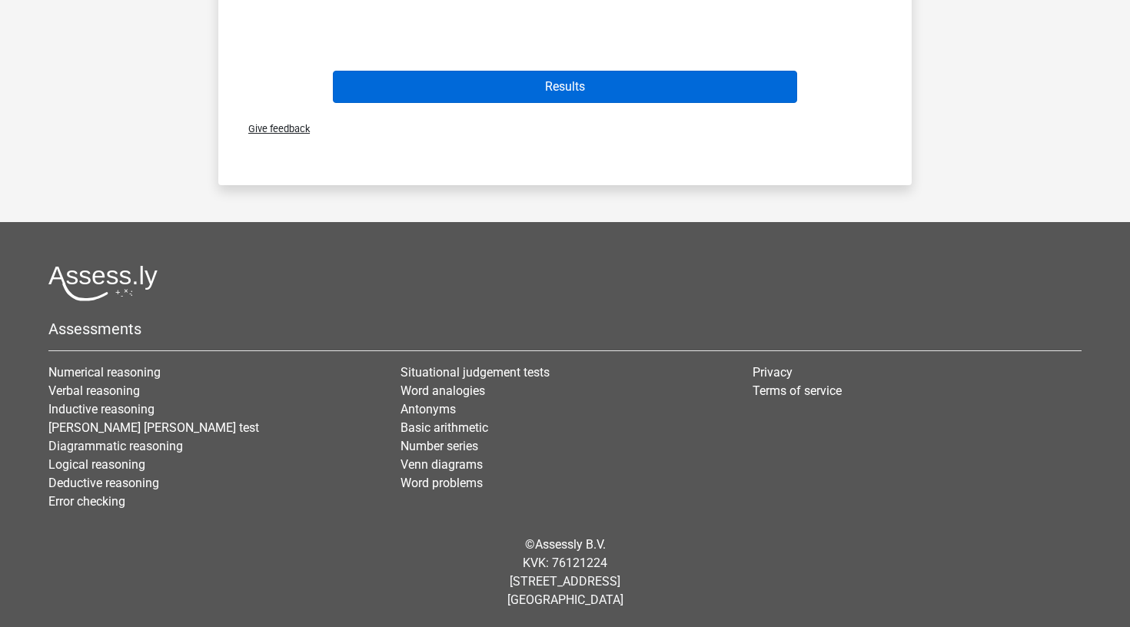
click at [695, 83] on button "Results" at bounding box center [565, 87] width 465 height 32
